Goal: Information Seeking & Learning: Learn about a topic

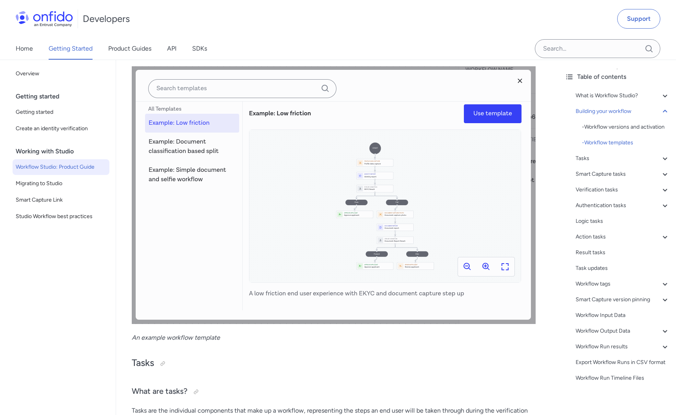
scroll to position [2110, 0]
click at [486, 265] on img at bounding box center [334, 194] width 404 height 257
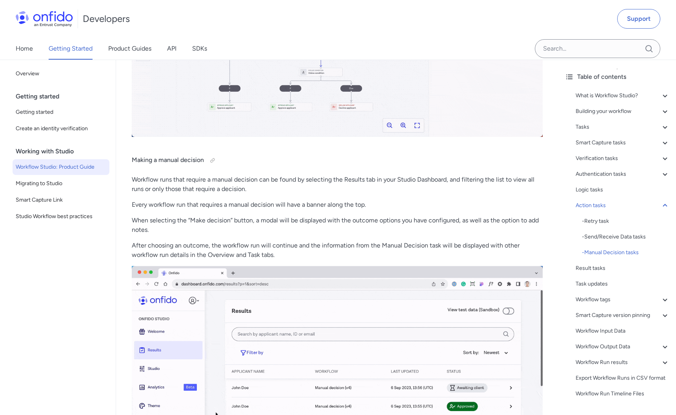
scroll to position [11994, 0]
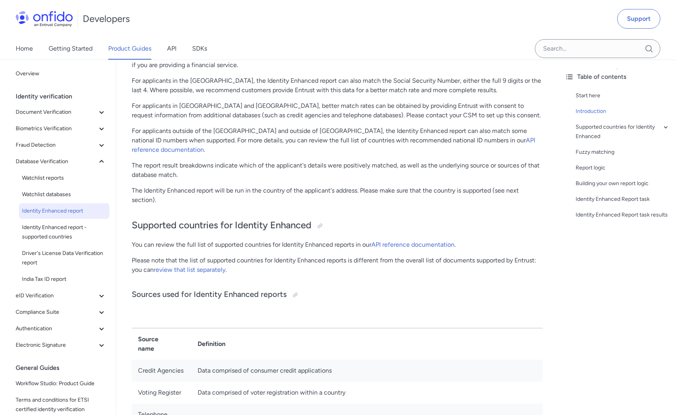
scroll to position [175, 0]
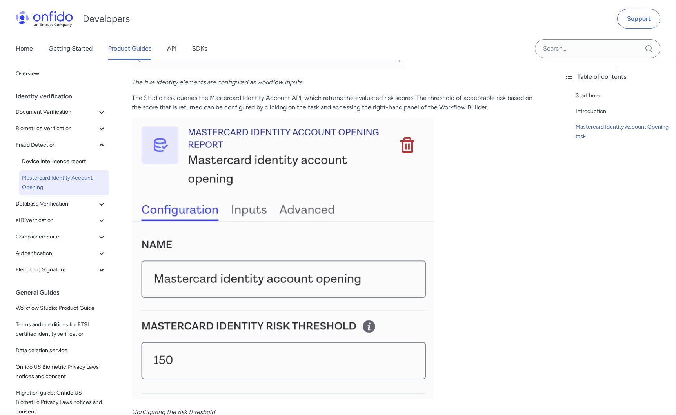
scroll to position [1098, 0]
